Goal: Task Accomplishment & Management: Use online tool/utility

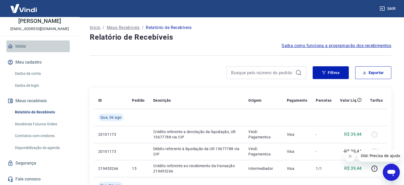
click at [25, 47] on link "Início" at bounding box center [39, 46] width 67 height 12
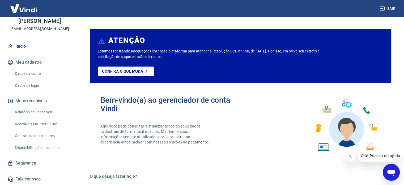
click at [21, 9] on img at bounding box center [23, 8] width 35 height 16
click at [48, 112] on link "Relatório de Recebíveis" at bounding box center [43, 112] width 60 height 11
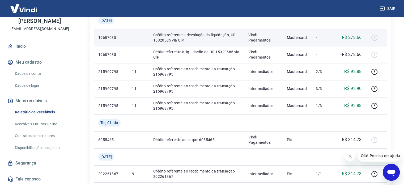
scroll to position [319, 0]
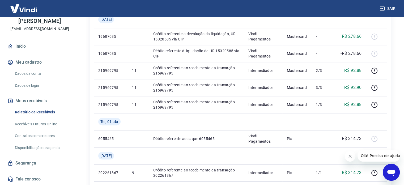
click at [350, 156] on icon "Fechar mensagem da empresa" at bounding box center [350, 156] width 3 height 3
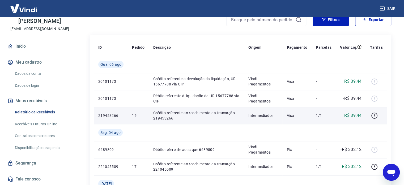
scroll to position [53, 0]
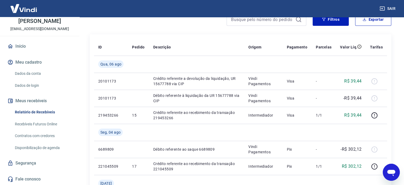
click at [45, 126] on link "Recebíveis Futuros Online" at bounding box center [43, 124] width 60 height 11
click at [44, 112] on link "Relatório de Recebíveis" at bounding box center [43, 112] width 60 height 11
